Goal: Find specific page/section: Find specific page/section

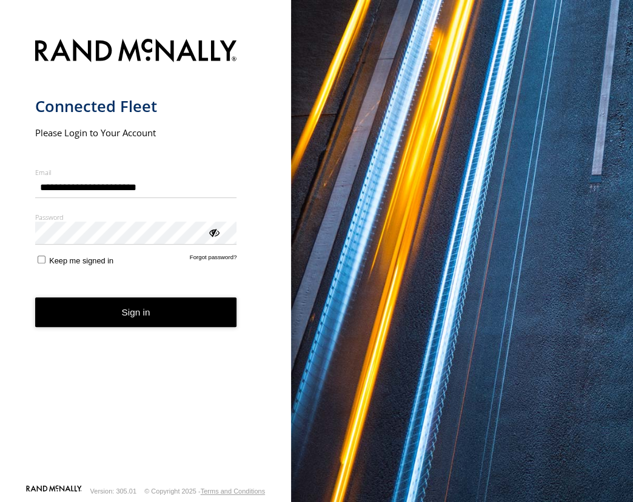
click at [35, 177] on div "main" at bounding box center [35, 177] width 0 height 0
type input "**********"
click at [134, 305] on button "Sign in" at bounding box center [136, 313] width 202 height 30
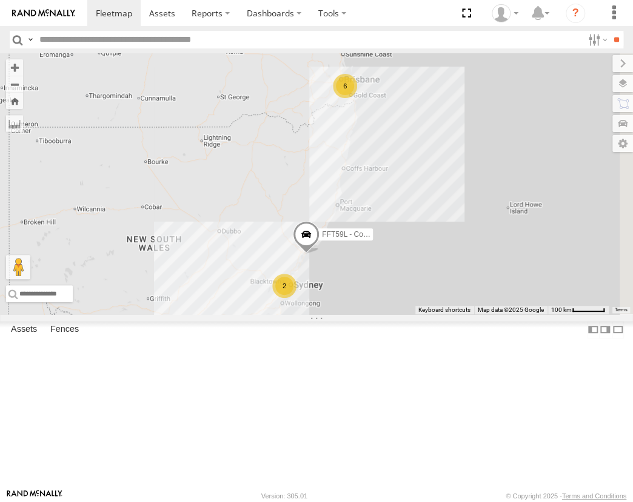
click at [0, 0] on div "[GEOGRAPHIC_DATA]" at bounding box center [0, 0] width 0 height 0
